Goal: Transaction & Acquisition: Purchase product/service

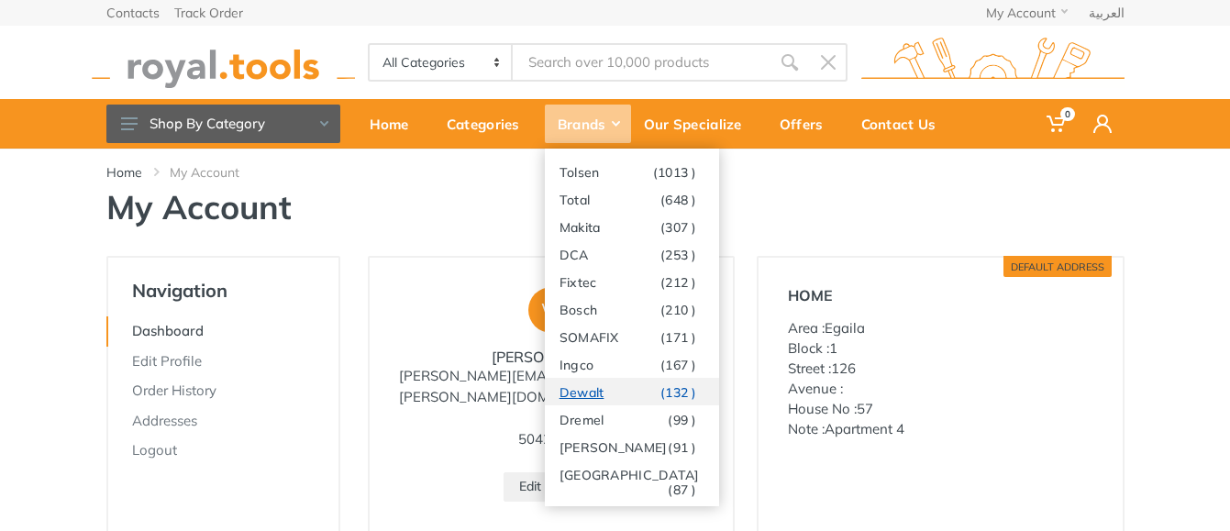
click at [615, 392] on link "Dewalt (132 )" at bounding box center [632, 392] width 174 height 28
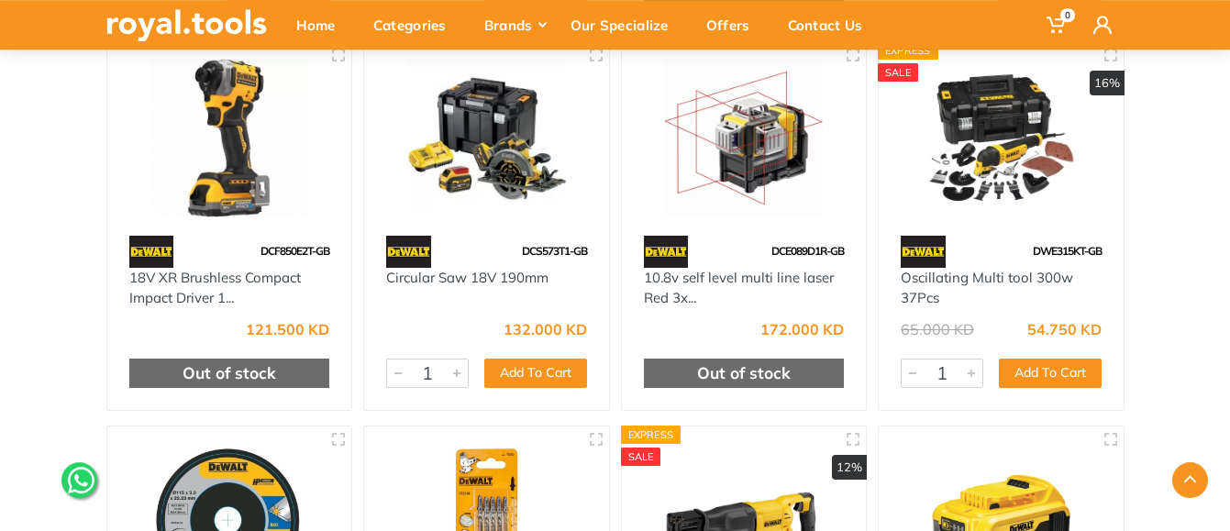
scroll to position [2620, 0]
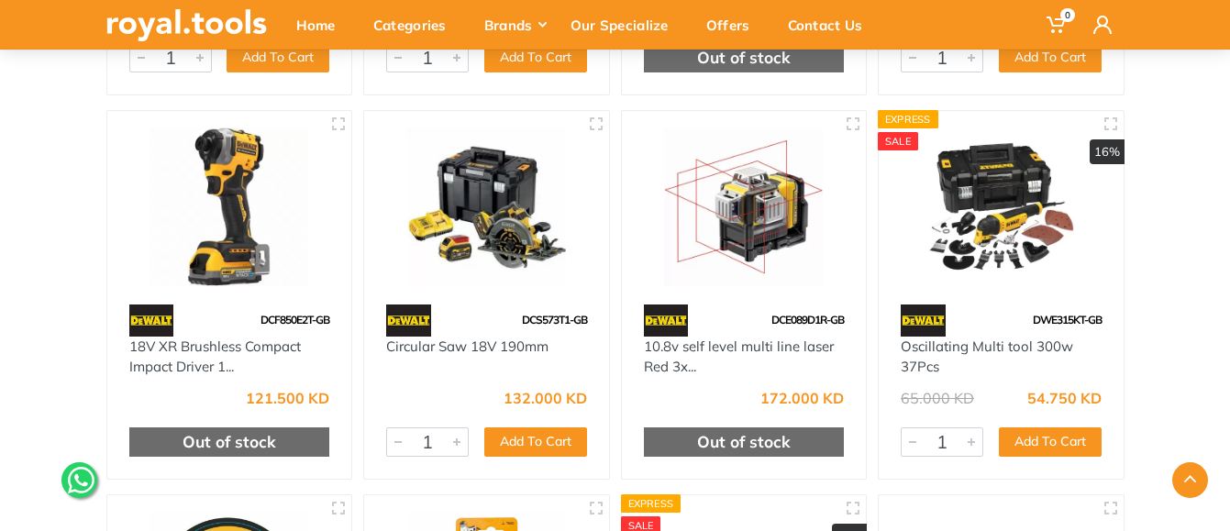
click at [980, 217] on img at bounding box center [1001, 207] width 212 height 159
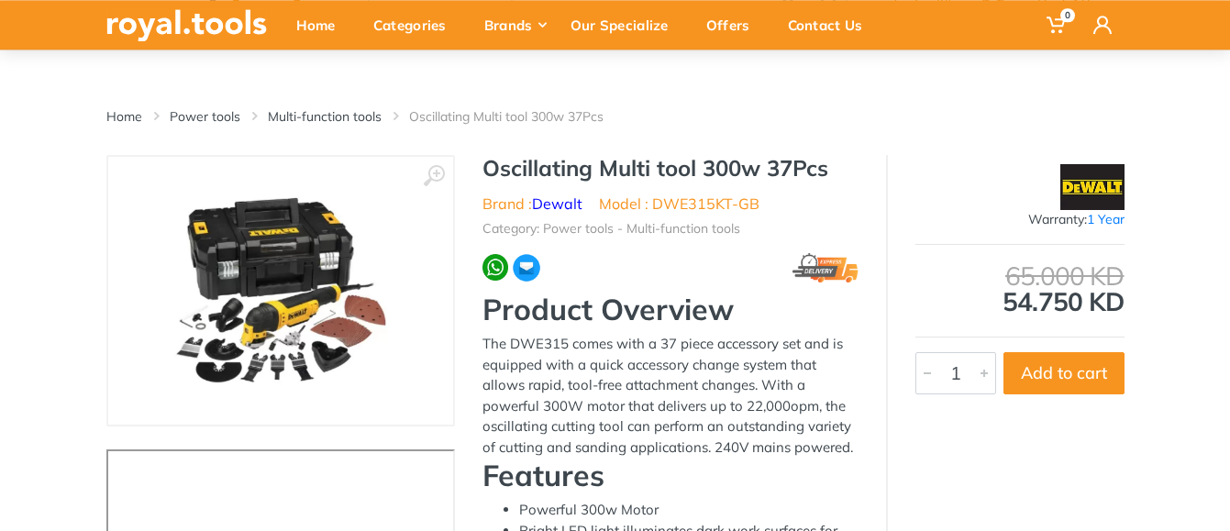
scroll to position [187, 0]
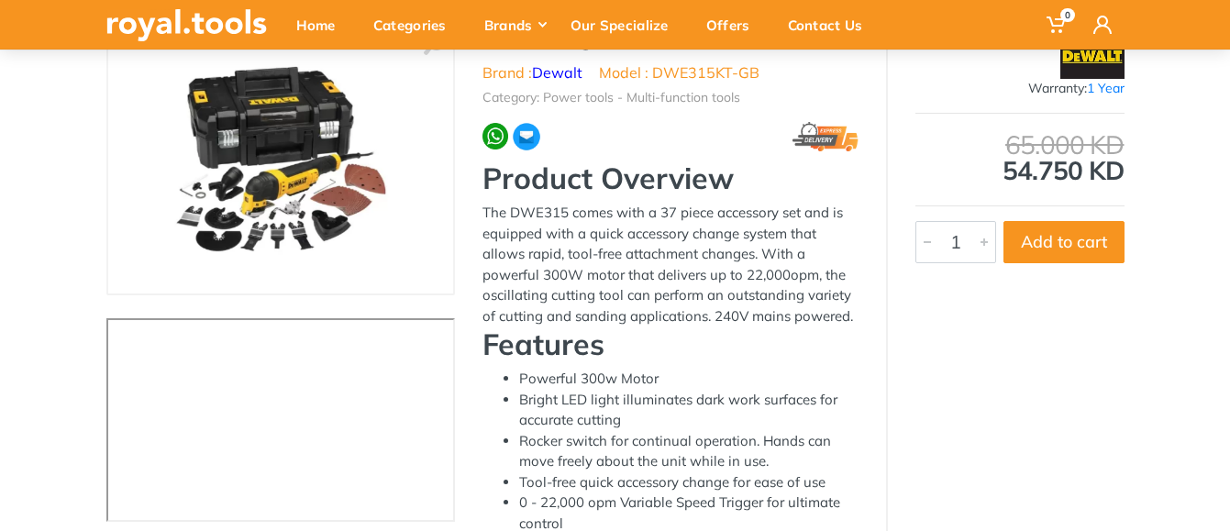
click at [815, 135] on img at bounding box center [825, 136] width 65 height 29
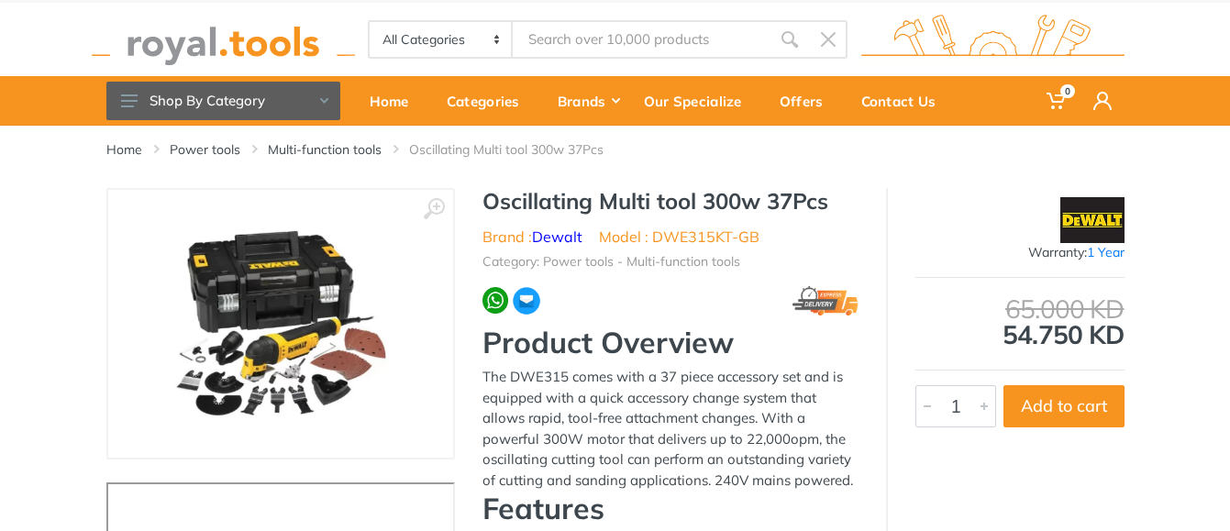
scroll to position [0, 0]
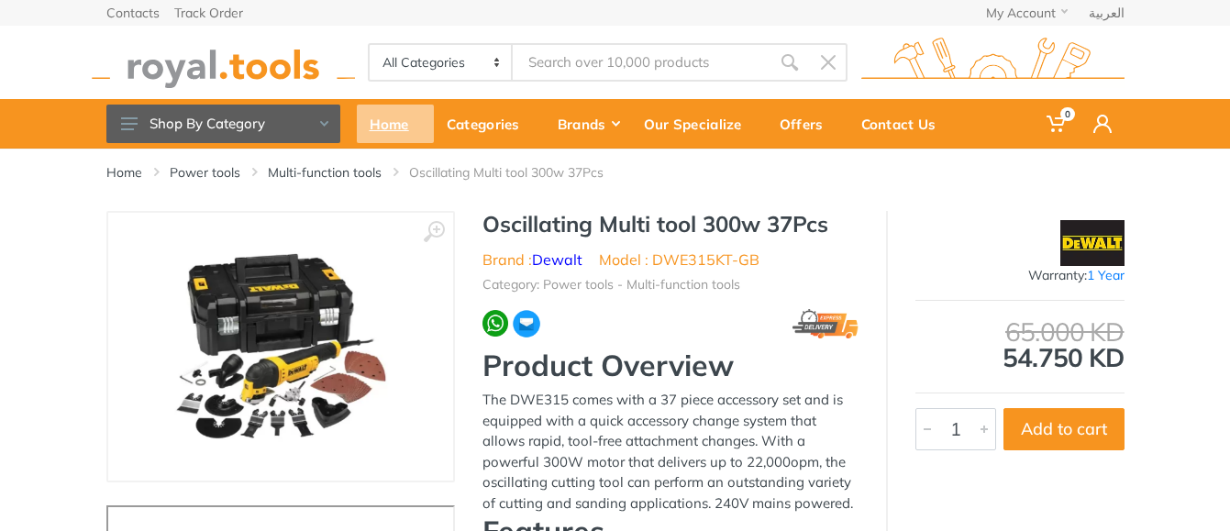
click at [383, 121] on div "Home" at bounding box center [395, 124] width 77 height 39
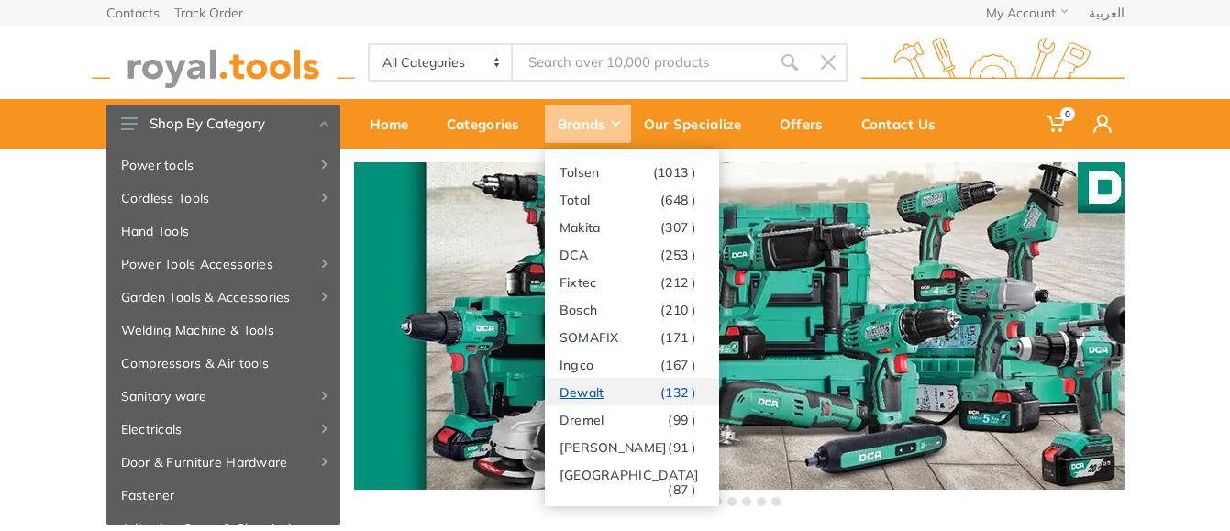
click at [624, 396] on link "Dewalt (132 )" at bounding box center [632, 392] width 174 height 28
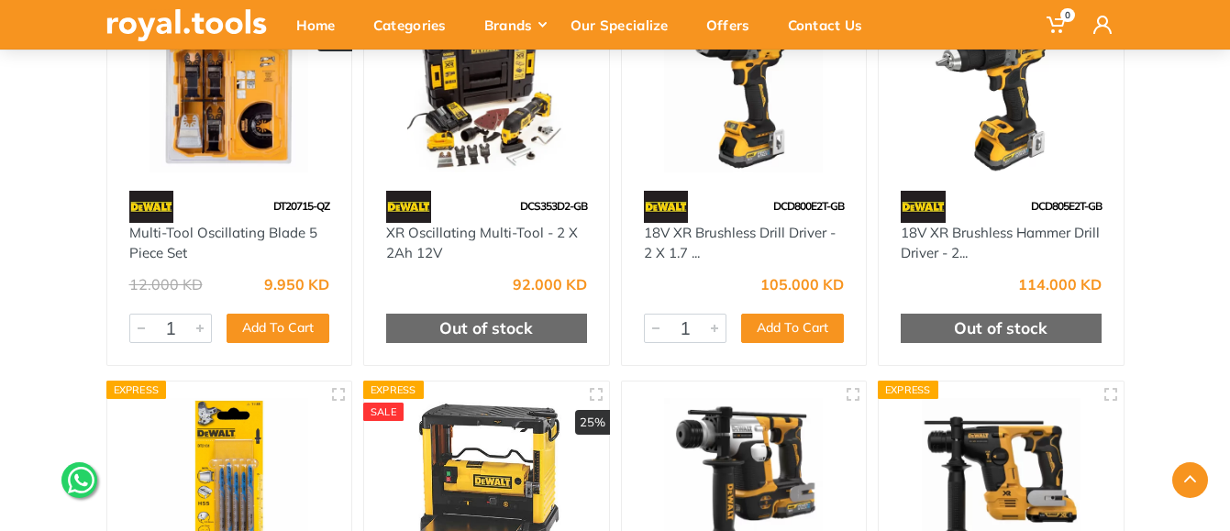
scroll to position [1871, 0]
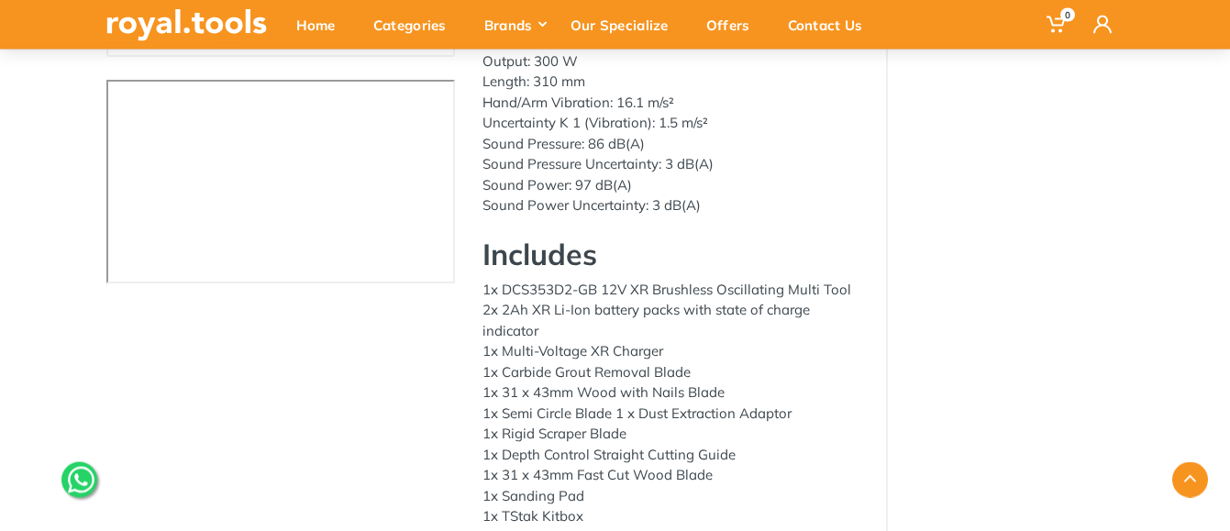
scroll to position [468, 0]
